Goal: Browse casually

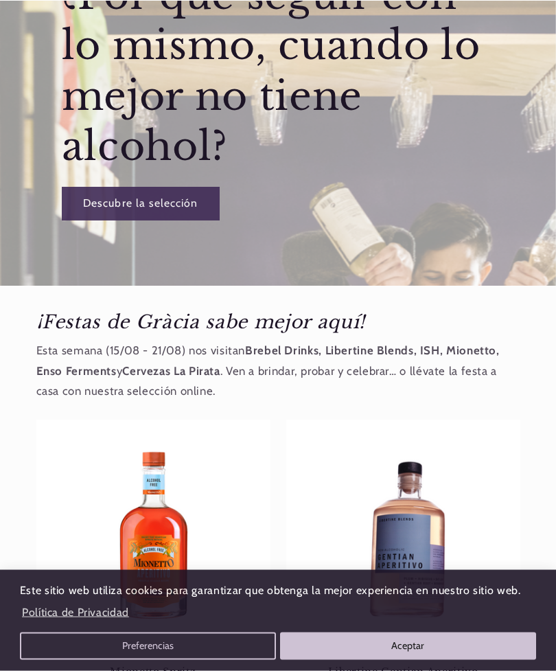
click at [377, 660] on button "Aceptar" at bounding box center [408, 646] width 257 height 27
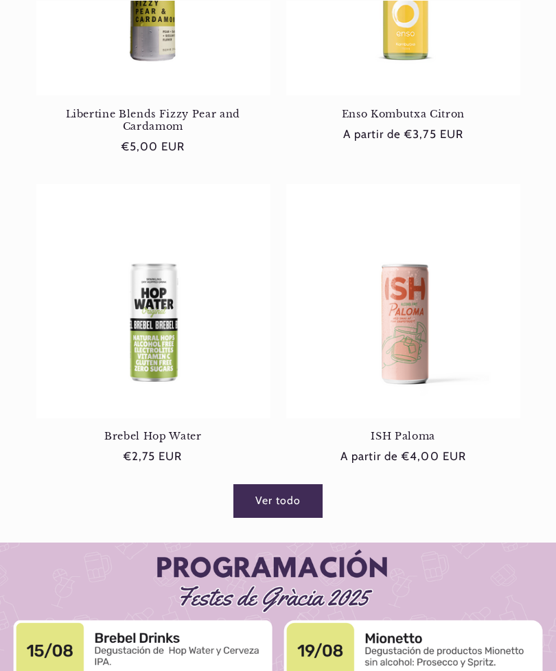
scroll to position [1400, 0]
click at [289, 504] on link "Ver todo" at bounding box center [278, 501] width 89 height 34
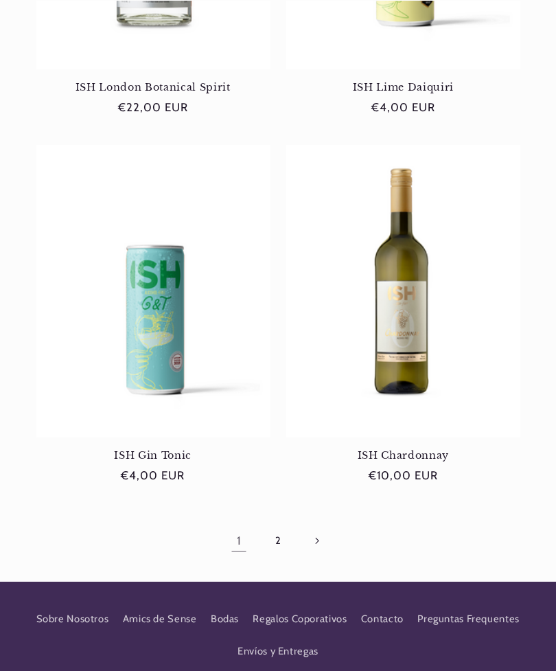
scroll to position [2859, 0]
click at [325, 528] on link "Página siguiente" at bounding box center [318, 541] width 32 height 32
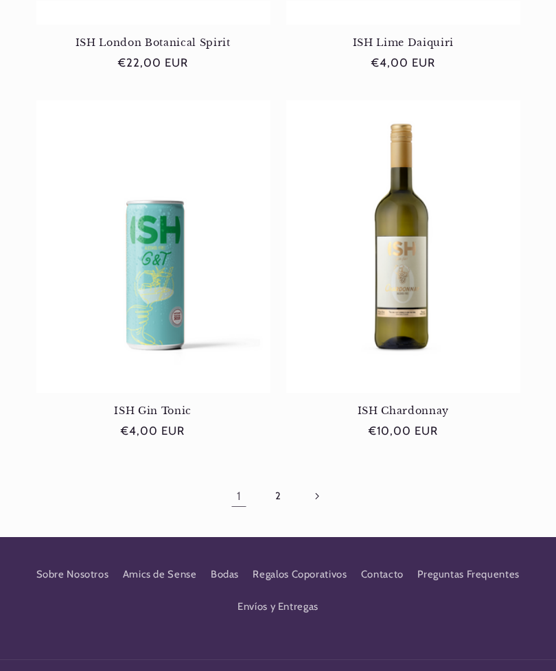
scroll to position [0, 488]
